Goal: Task Accomplishment & Management: Manage account settings

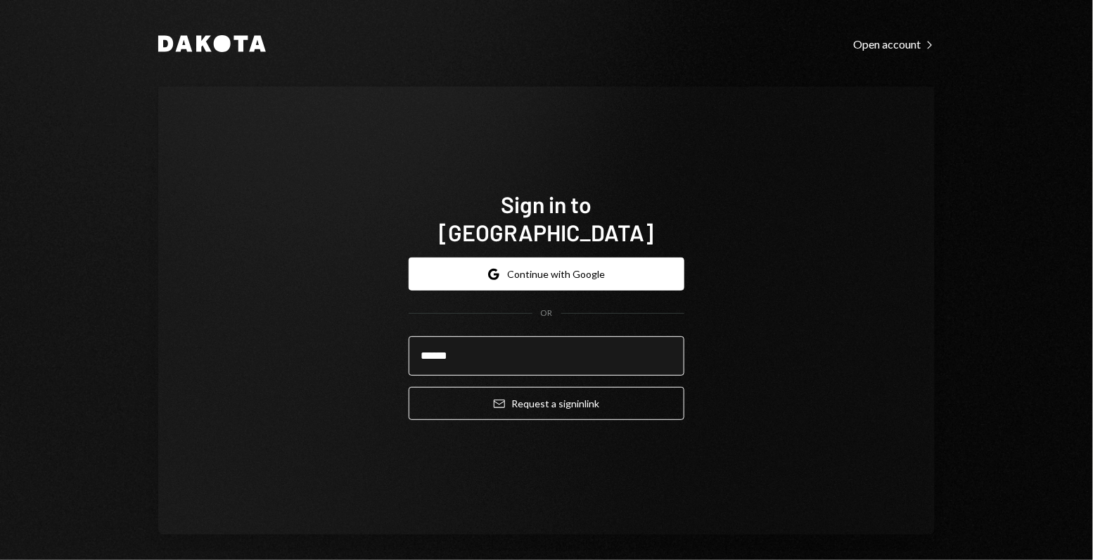
type input "**********"
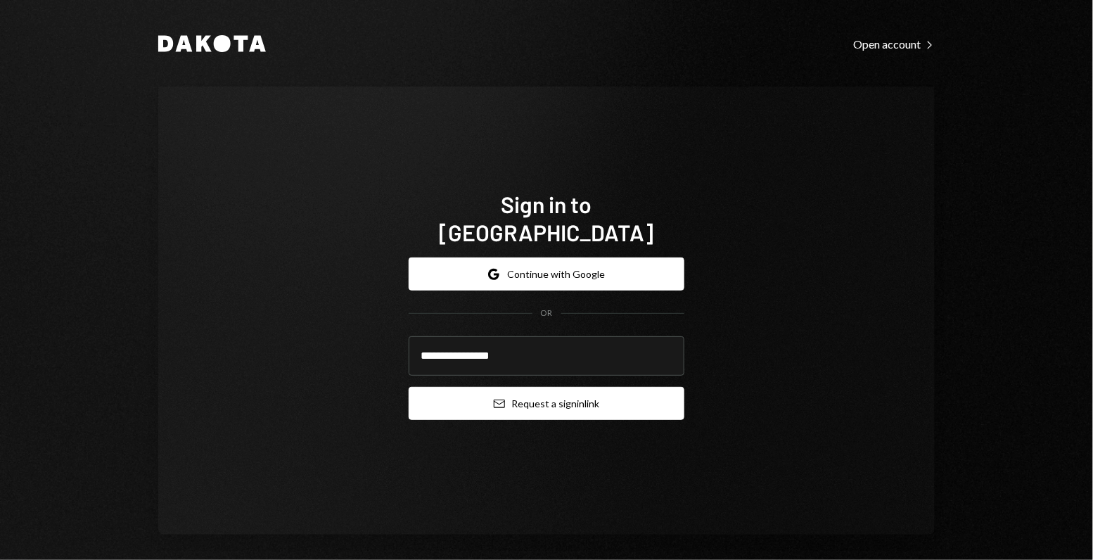
click at [545, 391] on button "Email Request a sign in link" at bounding box center [547, 403] width 276 height 33
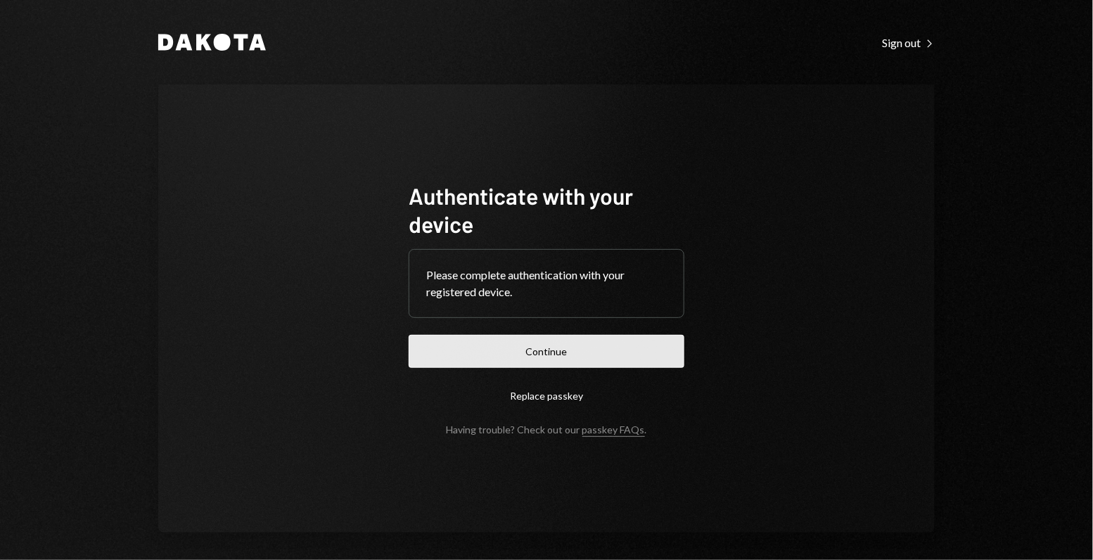
click at [453, 355] on button "Continue" at bounding box center [547, 351] width 276 height 33
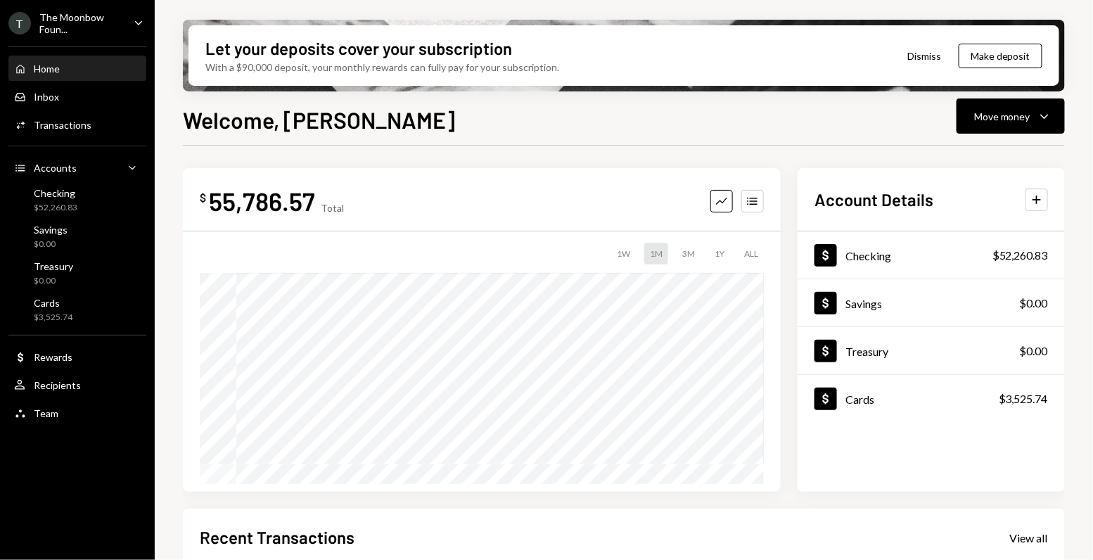
click at [73, 25] on div "The Moonbow Foun..." at bounding box center [80, 23] width 83 height 24
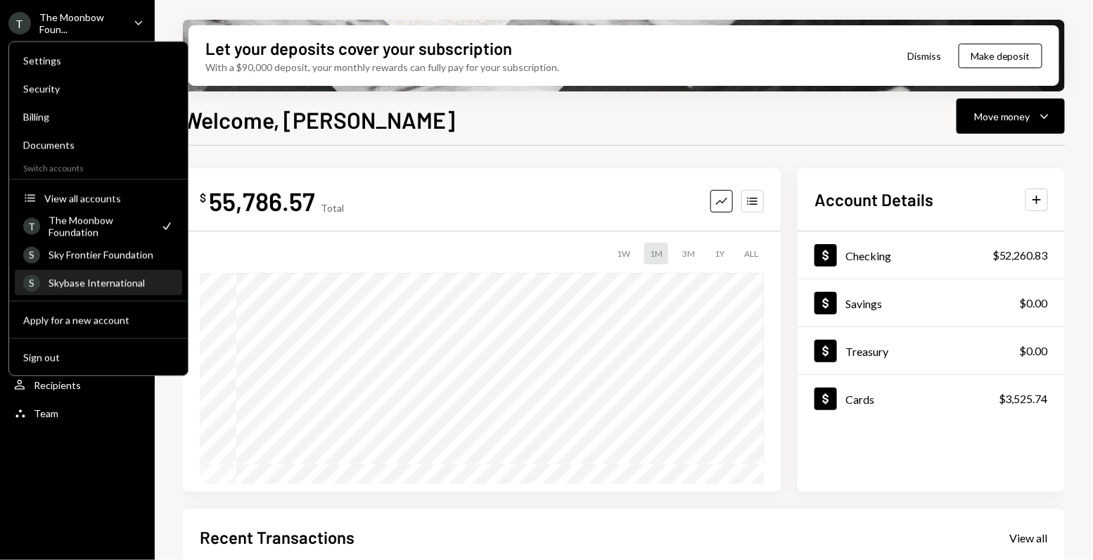
click at [98, 275] on div "S Skybase International" at bounding box center [98, 284] width 151 height 24
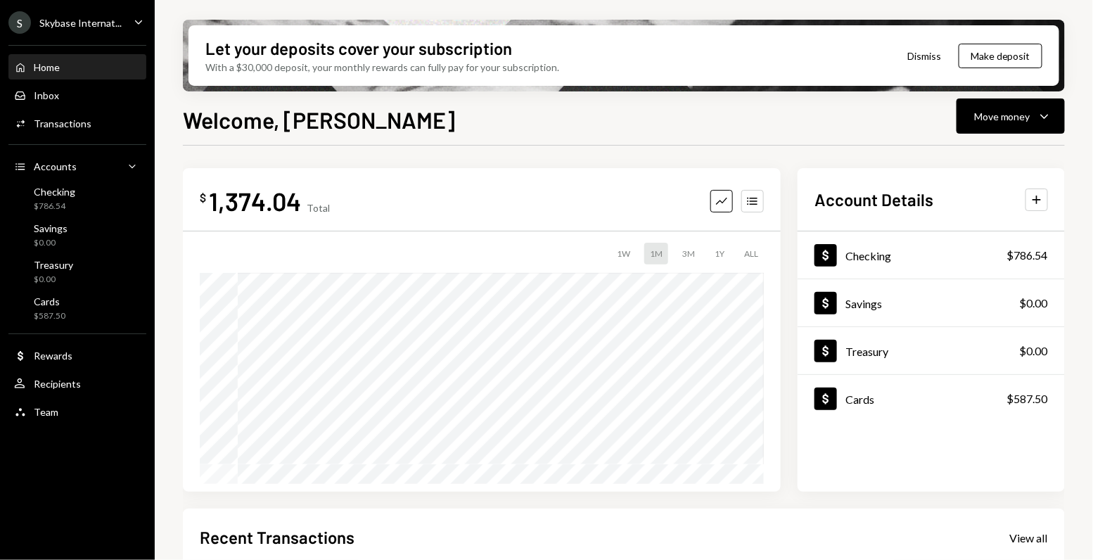
click at [122, 25] on div "S Skybase Internat... Caret Down" at bounding box center [77, 22] width 155 height 23
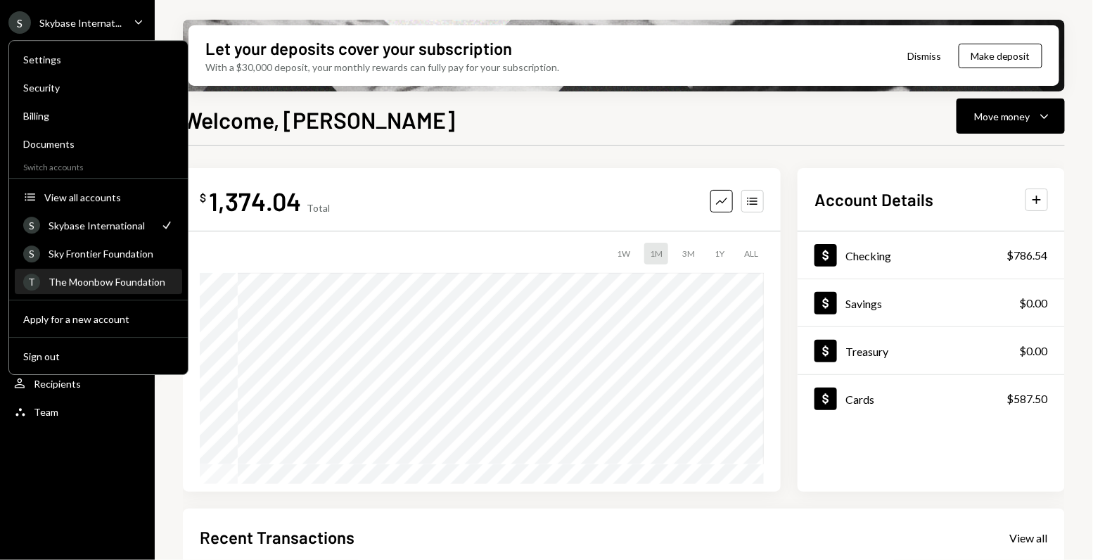
click at [99, 279] on div "The Moonbow Foundation" at bounding box center [111, 282] width 125 height 12
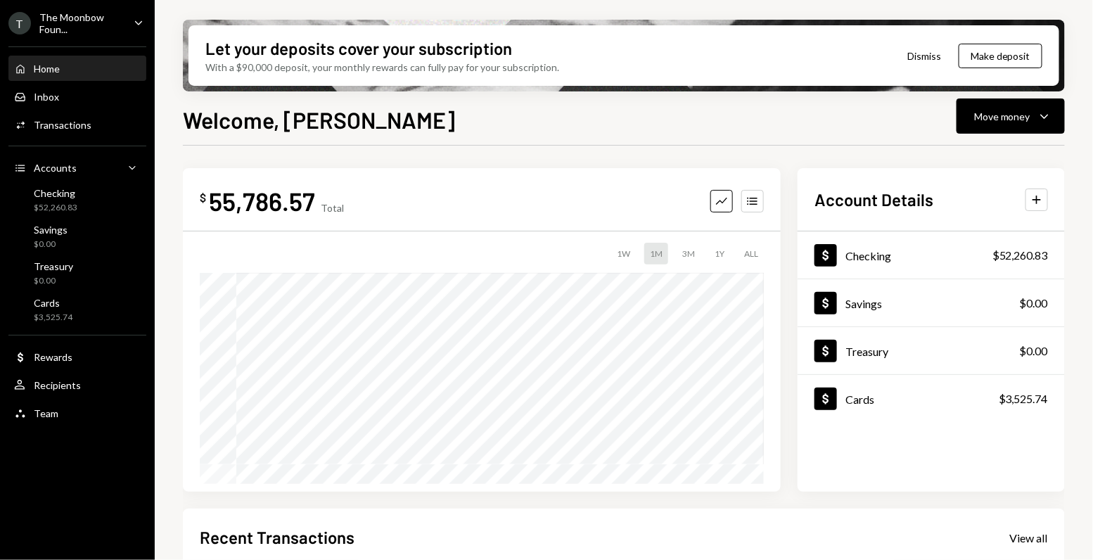
click at [135, 26] on icon "Caret Down" at bounding box center [138, 22] width 15 height 15
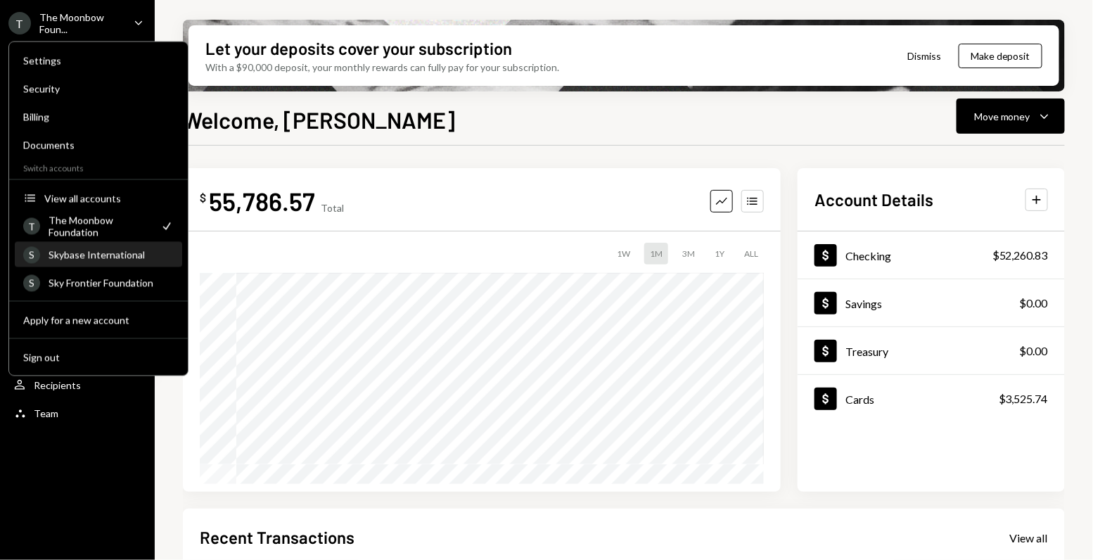
click at [73, 257] on div "Skybase International" at bounding box center [111, 255] width 125 height 12
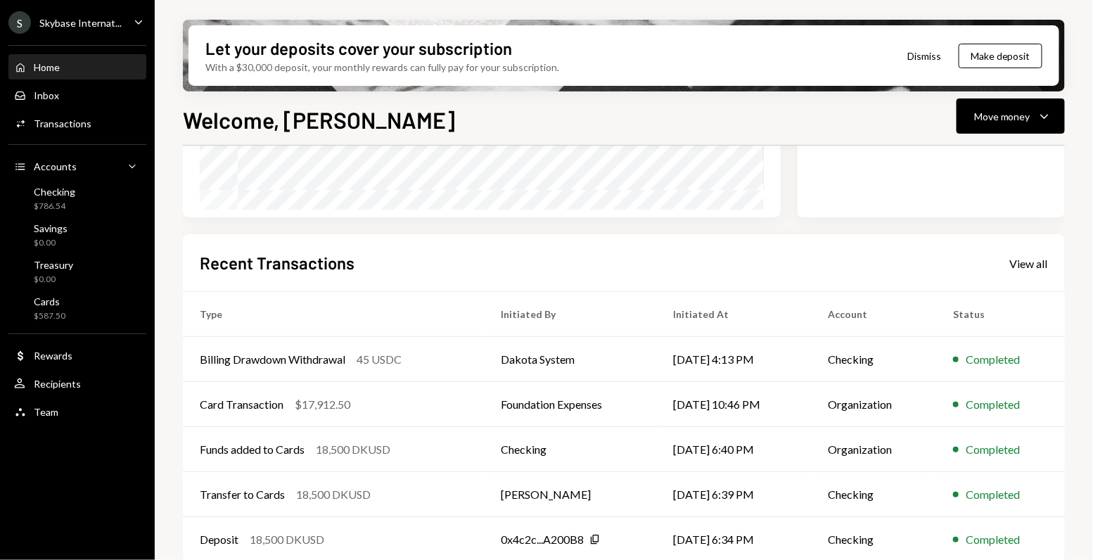
scroll to position [279, 0]
